Goal: Information Seeking & Learning: Understand process/instructions

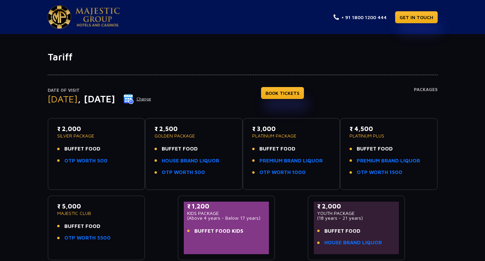
scroll to position [81, 0]
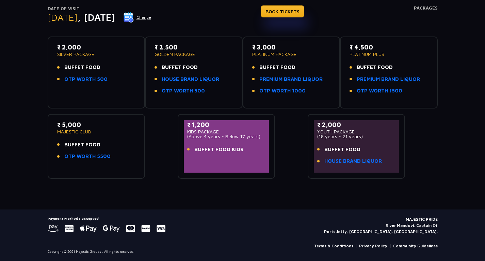
click at [341, 245] on link "Terms & Conditions" at bounding box center [333, 245] width 39 height 6
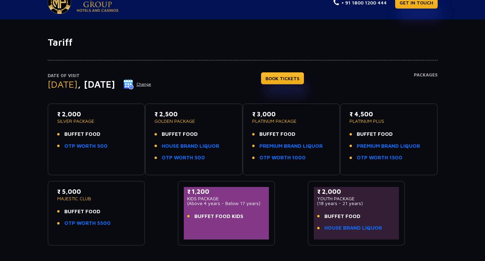
scroll to position [13, 0]
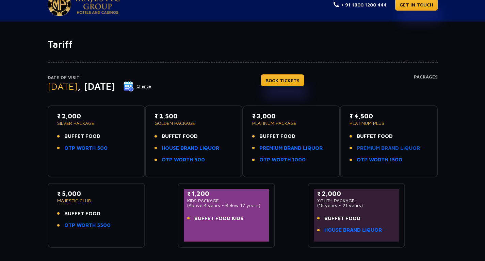
click at [366, 148] on link "PREMIUM BRAND LIQUOR" at bounding box center [388, 148] width 63 height 8
click at [274, 146] on link "PREMIUM BRAND LIQUOR" at bounding box center [290, 148] width 63 height 8
click at [376, 149] on link "PREMIUM BRAND LIQUOR" at bounding box center [388, 148] width 63 height 8
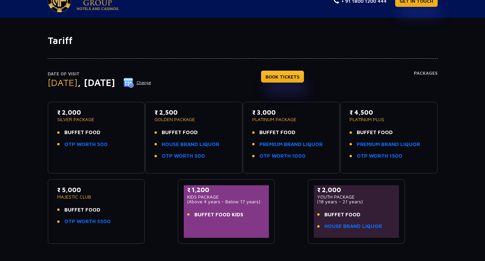
scroll to position [0, 0]
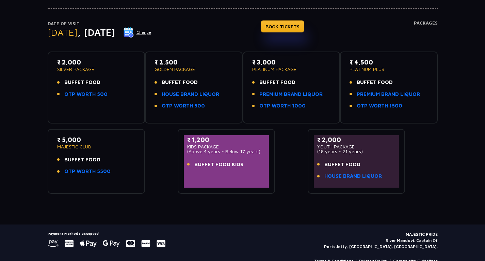
scroll to position [81, 0]
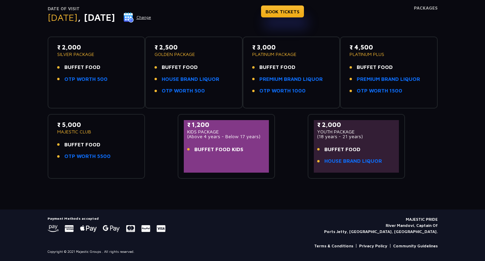
click at [338, 247] on link "Terms & Conditions" at bounding box center [333, 245] width 39 height 6
